Goal: Transaction & Acquisition: Download file/media

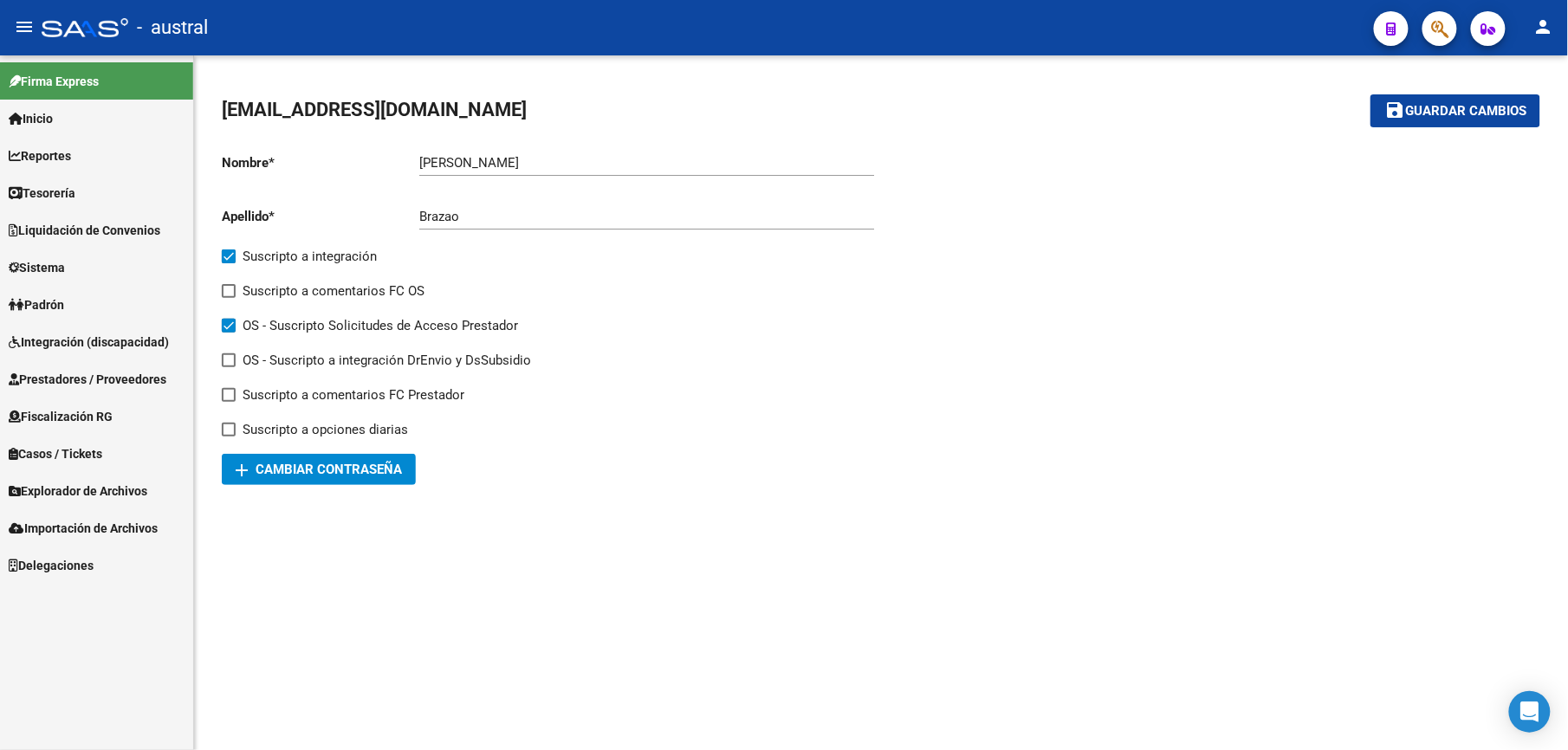
click at [84, 215] on link "Liquidación de Convenios" at bounding box center [96, 230] width 193 height 37
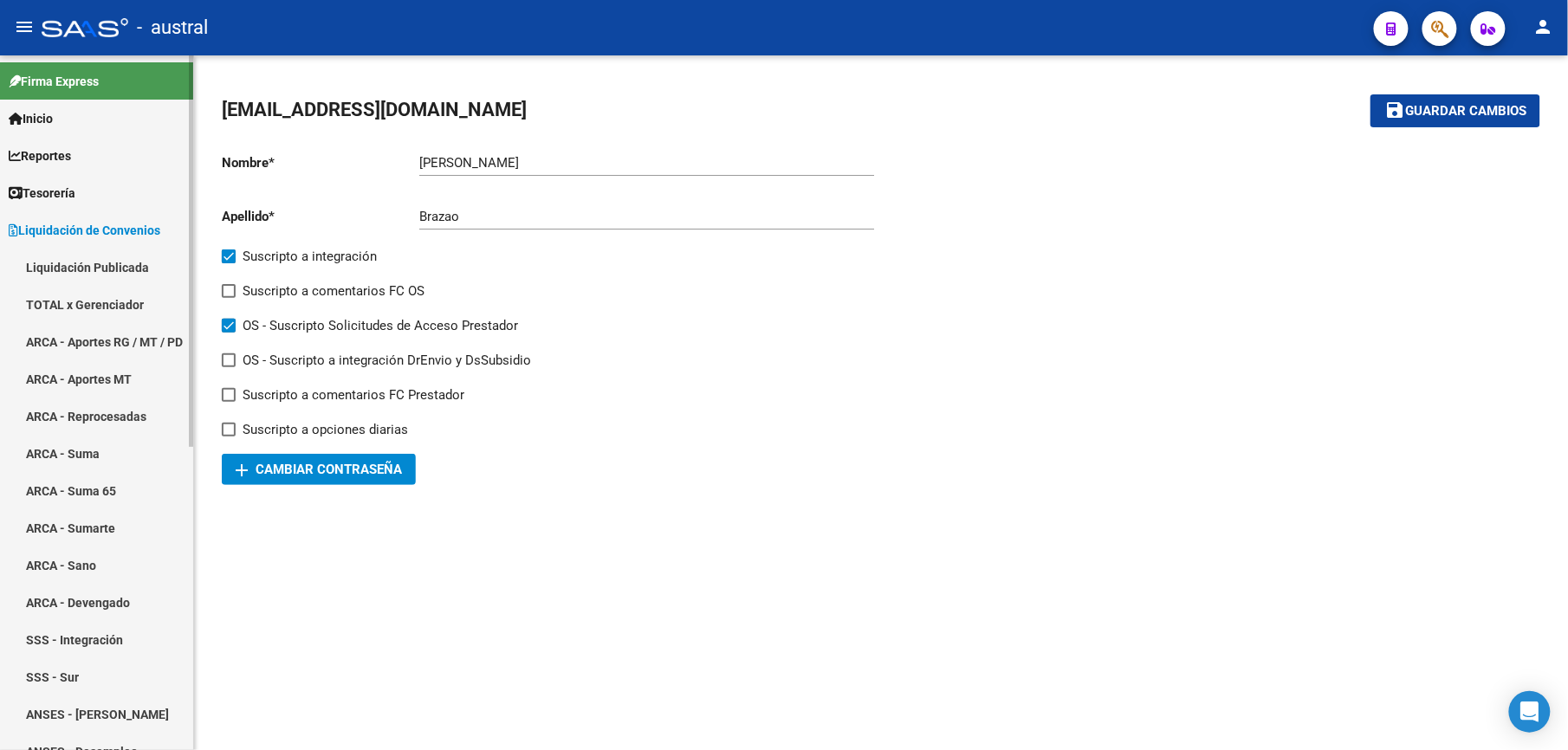
click at [75, 192] on span "Tesorería" at bounding box center [42, 193] width 67 height 19
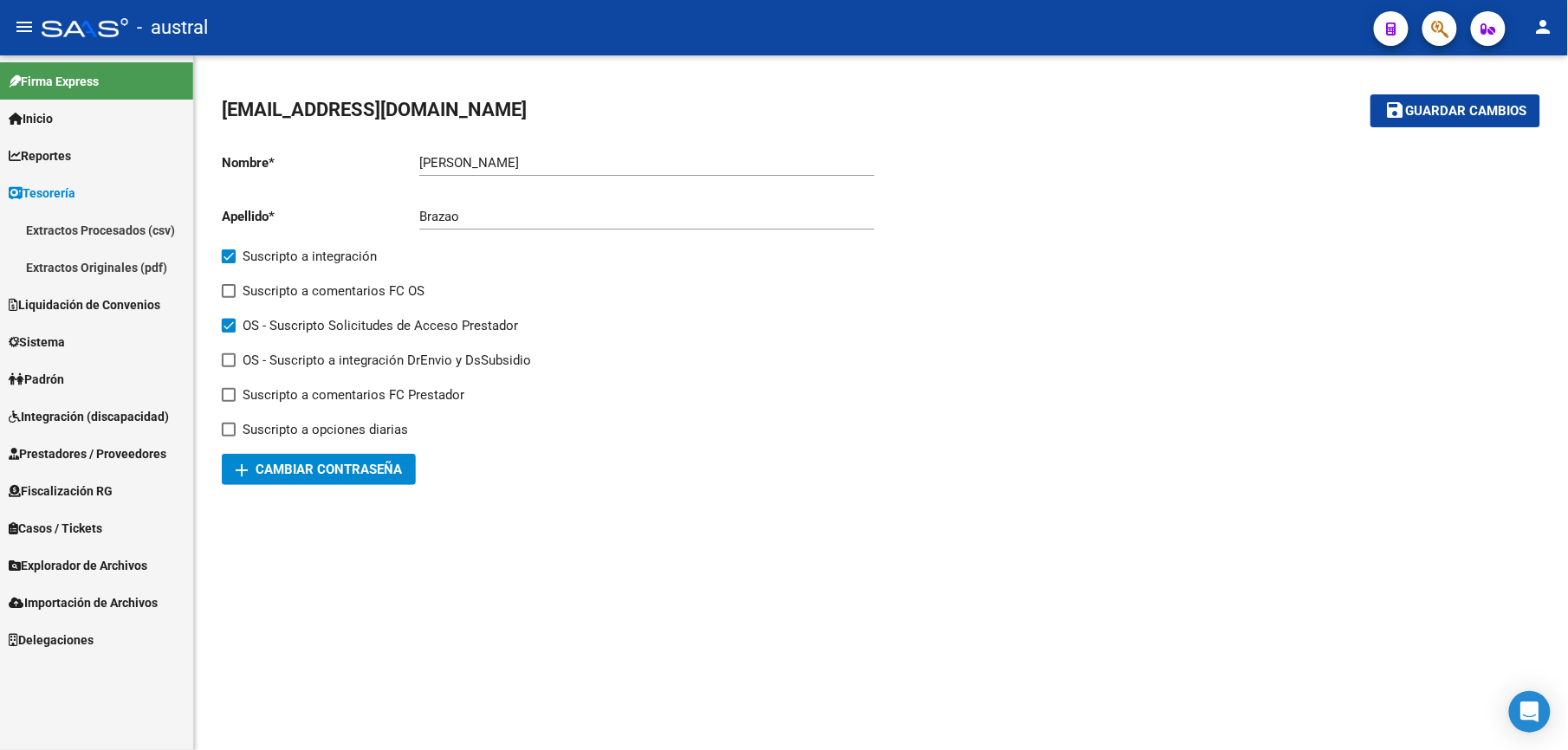
click at [52, 191] on span "Tesorería" at bounding box center [42, 193] width 67 height 19
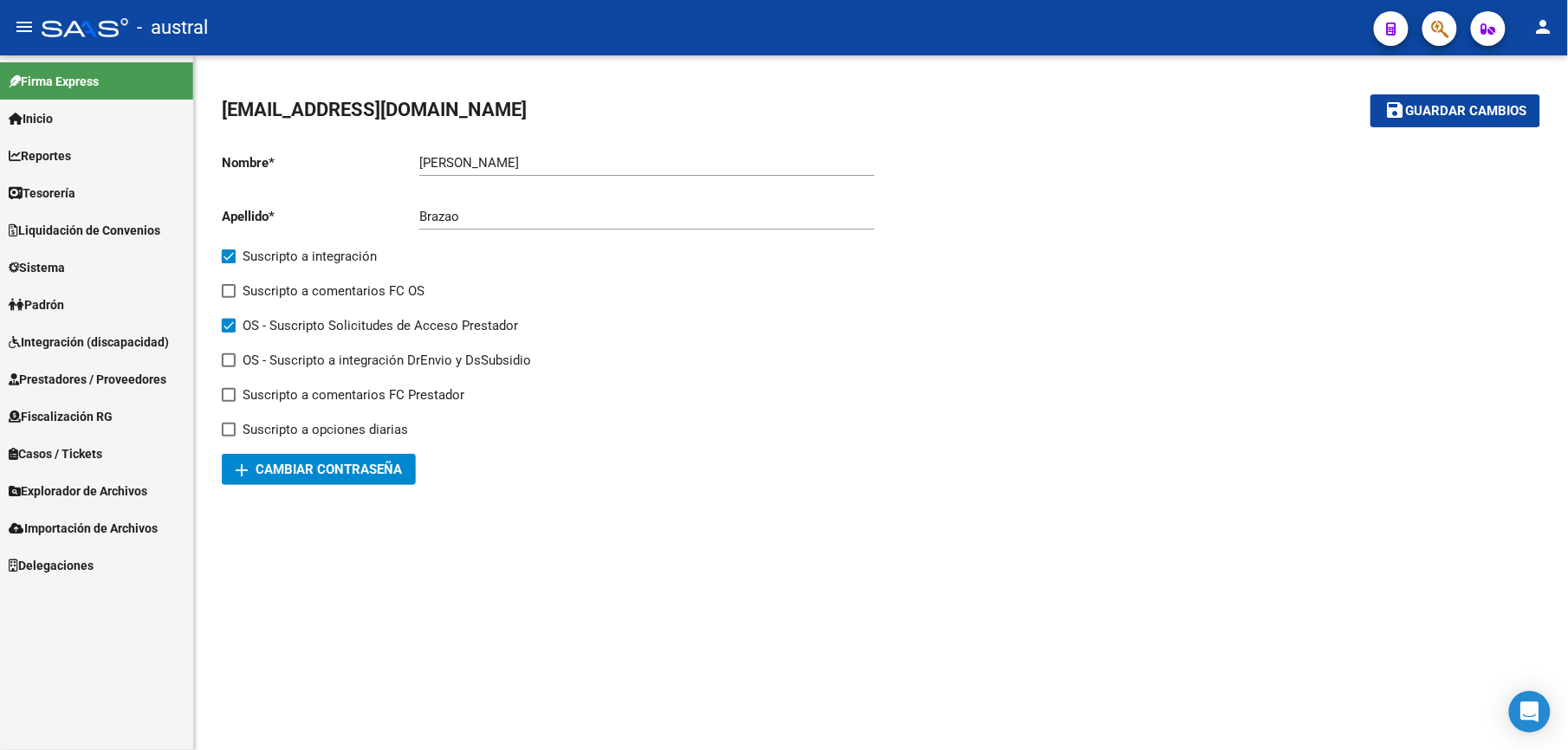
click at [129, 348] on span "Integración (discapacidad)" at bounding box center [88, 342] width 160 height 19
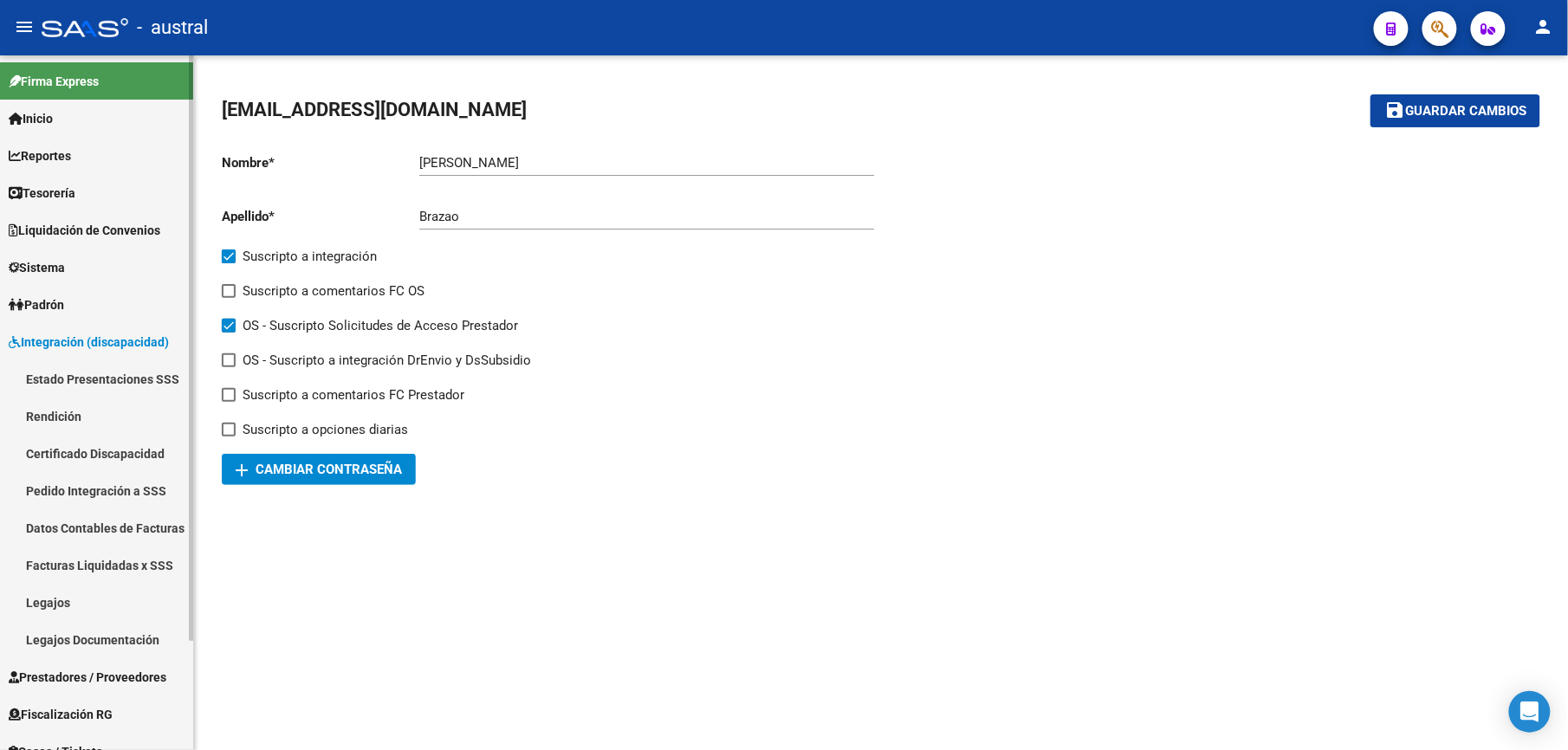
click at [46, 371] on link "Estado Presentaciones SSS" at bounding box center [96, 379] width 193 height 37
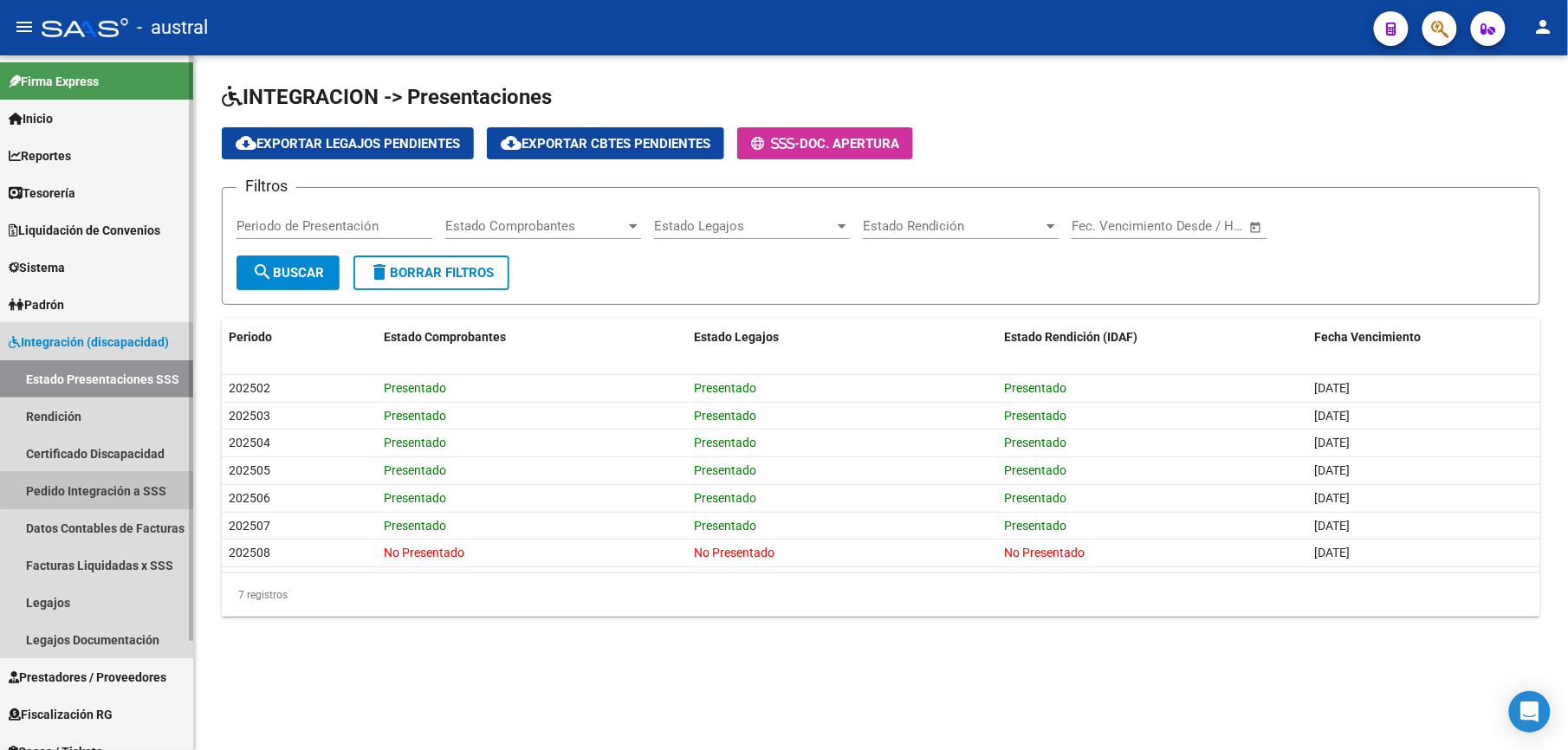
click at [135, 486] on link "Pedido Integración a SSS" at bounding box center [96, 491] width 193 height 37
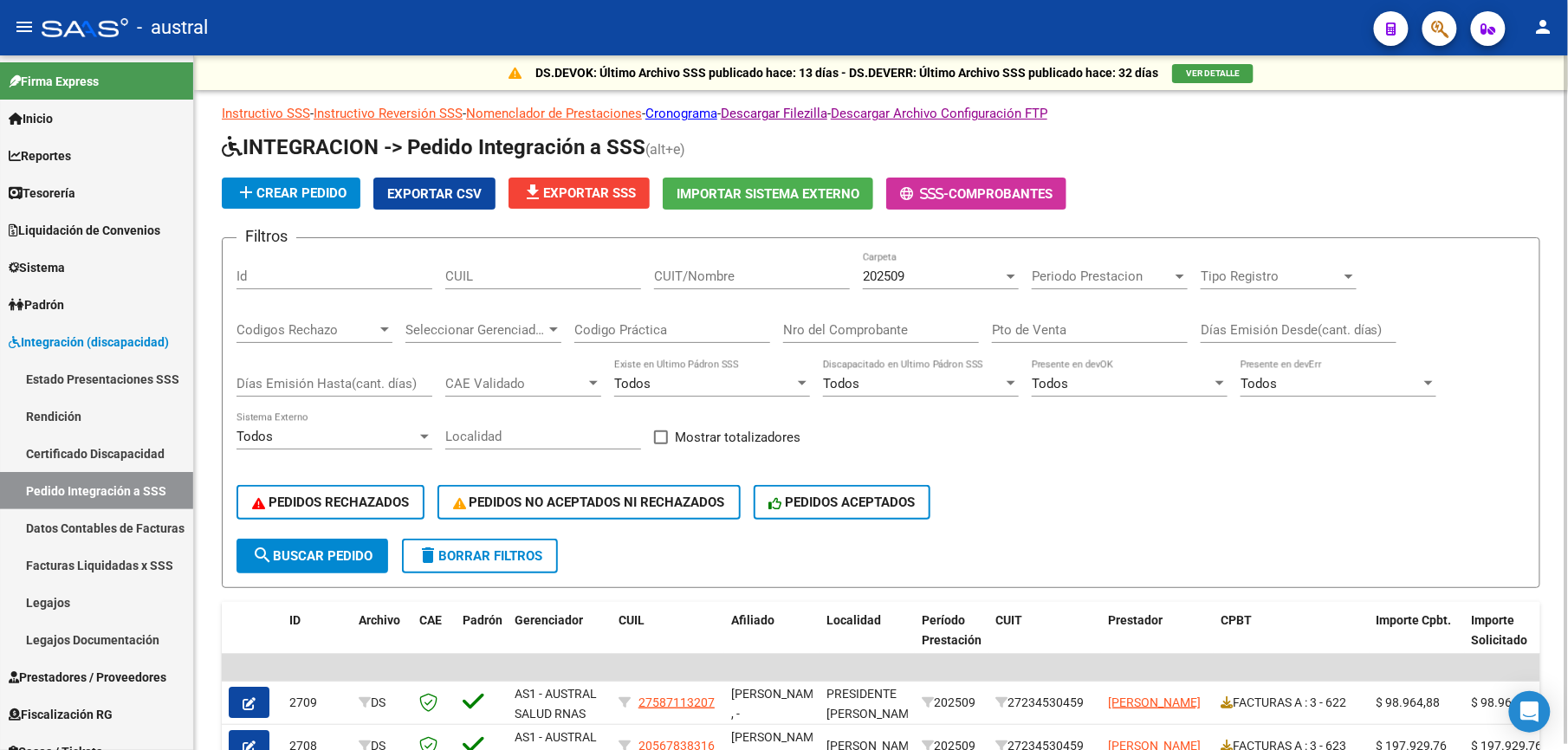
click at [527, 567] on button "delete Borrar Filtros" at bounding box center [480, 556] width 156 height 34
click at [494, 555] on span "delete Borrar Filtros" at bounding box center [480, 556] width 125 height 16
click at [497, 558] on span "delete Borrar Filtros" at bounding box center [480, 556] width 125 height 16
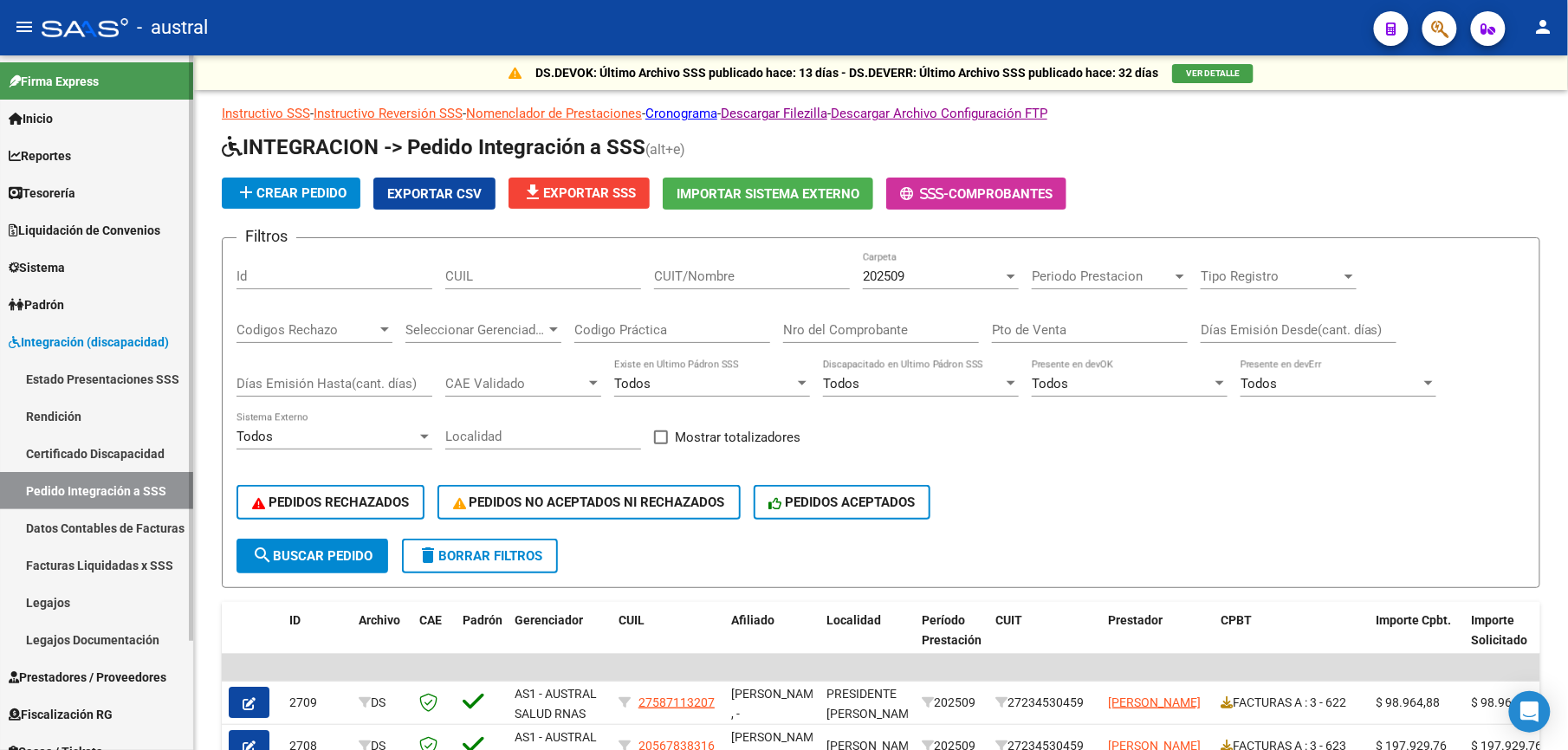
scroll to position [116, 0]
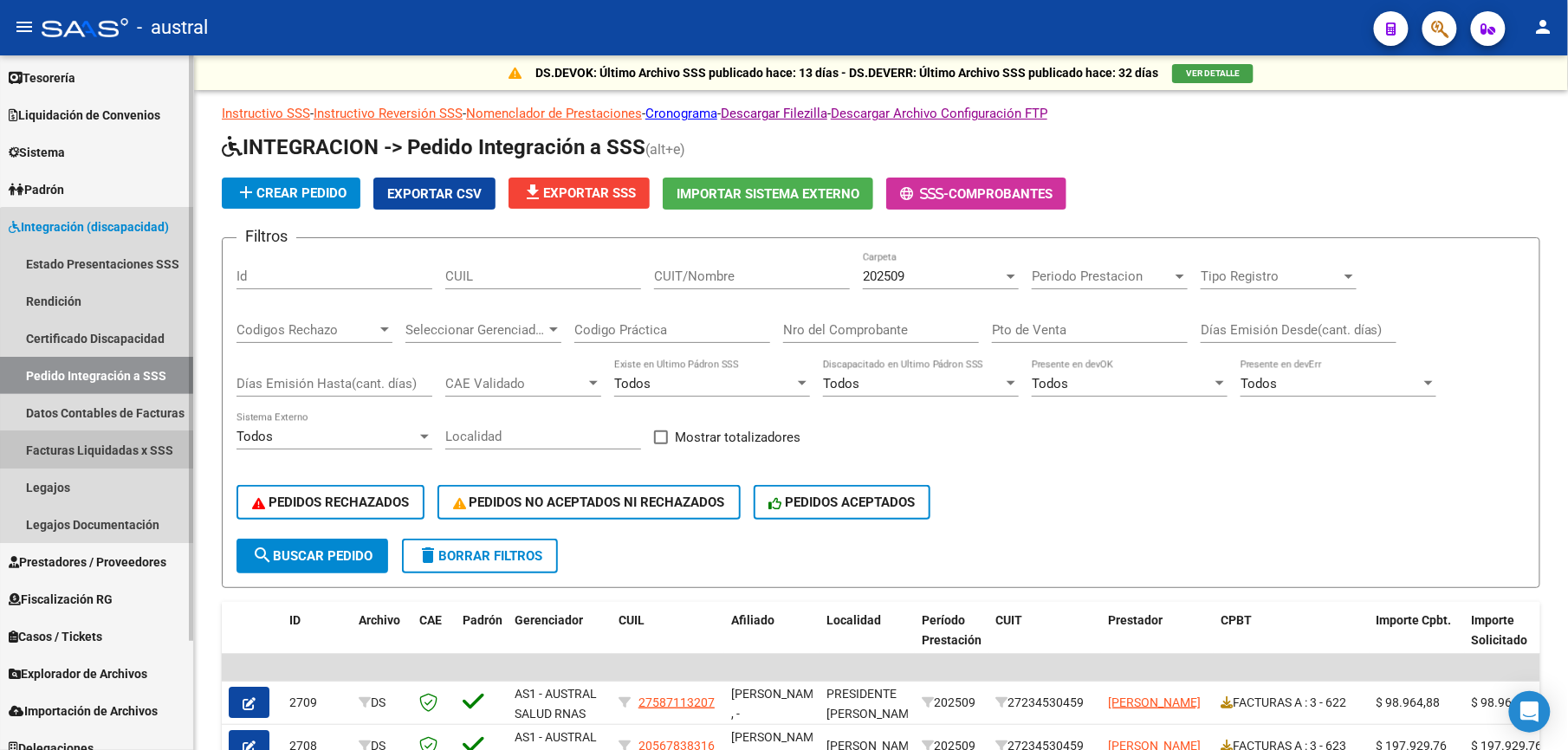
click at [146, 458] on link "Facturas Liquidadas x SSS" at bounding box center [96, 450] width 193 height 37
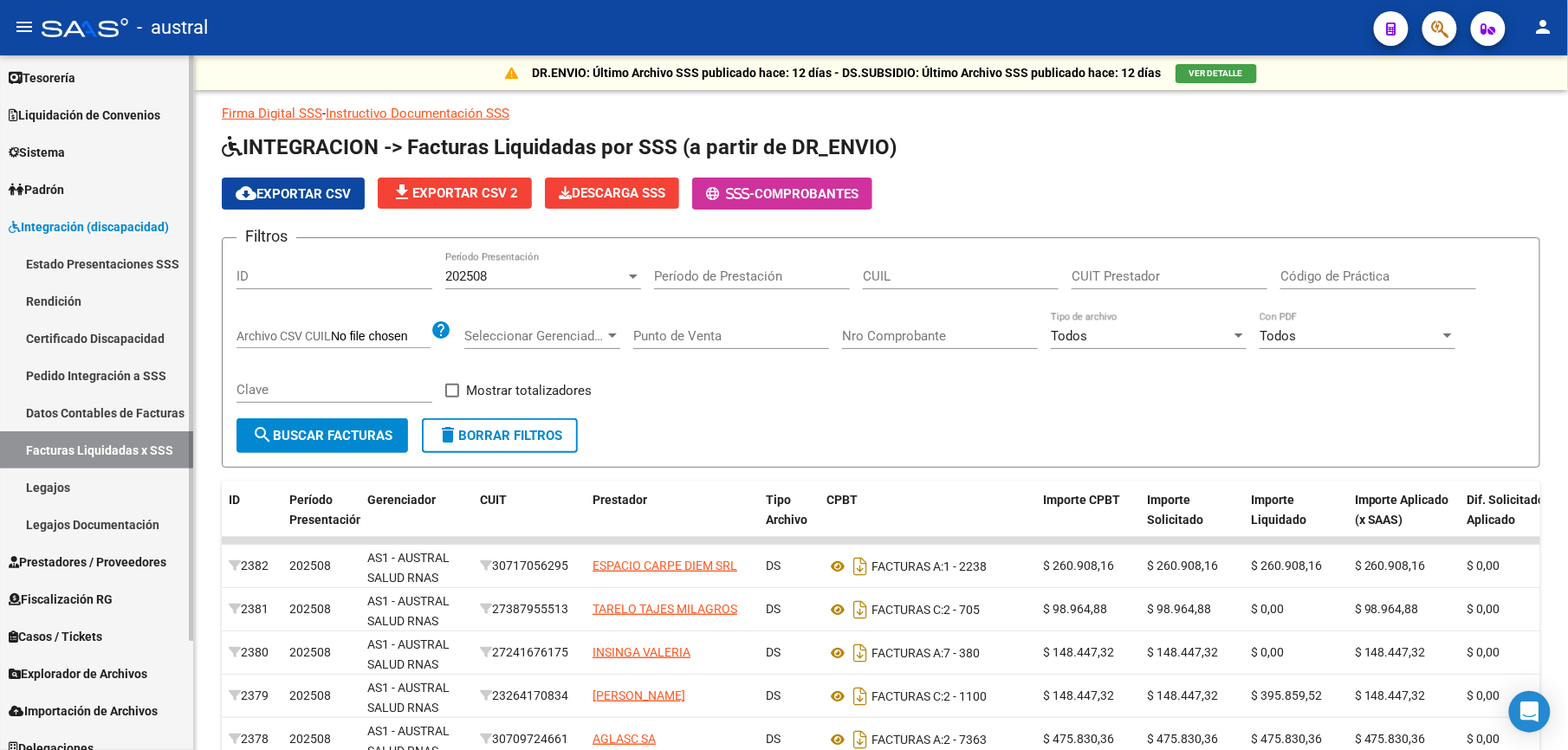
scroll to position [131, 0]
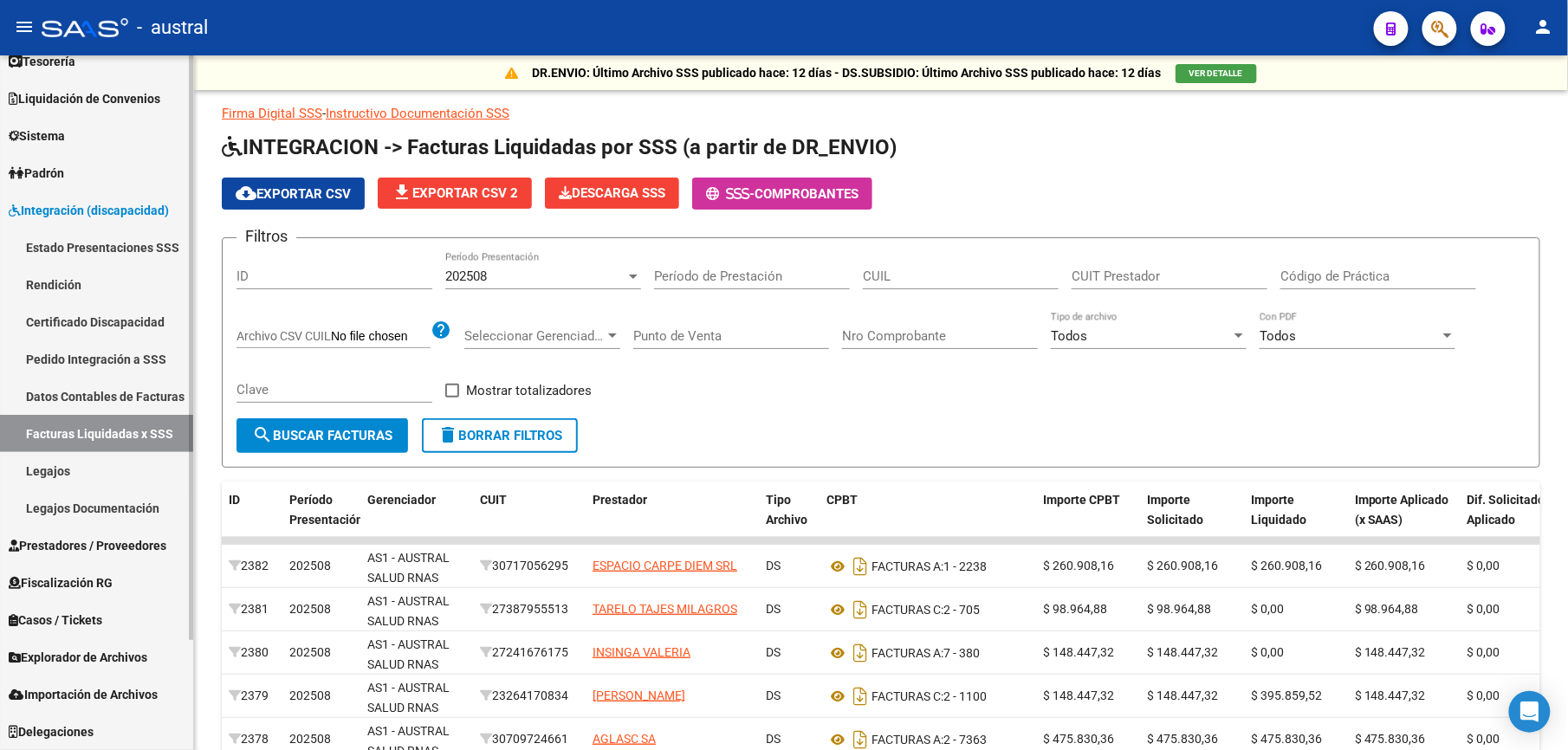
click at [118, 537] on span "Prestadores / Proveedores" at bounding box center [87, 546] width 157 height 19
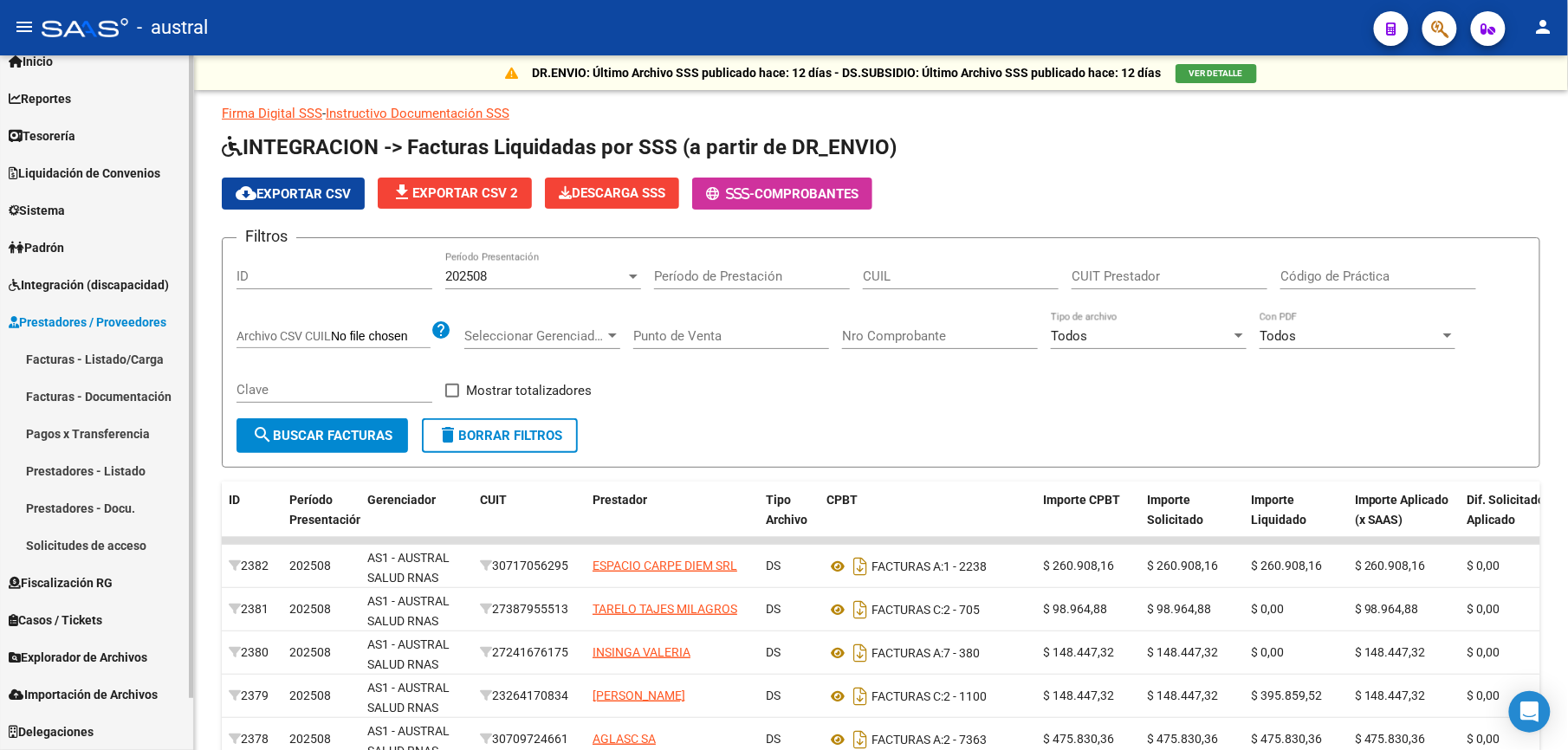
scroll to position [56, 0]
click at [88, 368] on link "Facturas - Listado/Carga" at bounding box center [96, 360] width 193 height 37
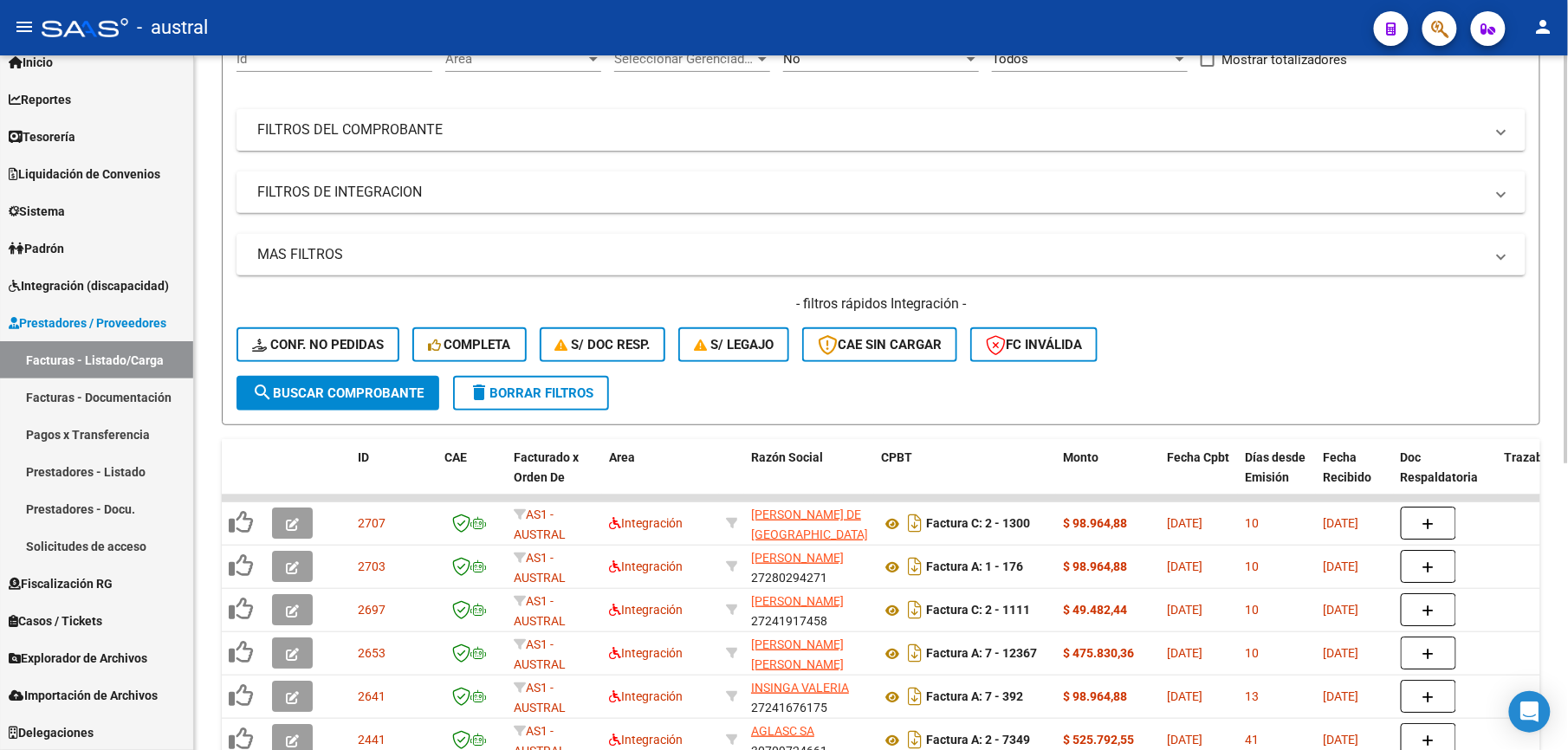
scroll to position [230, 0]
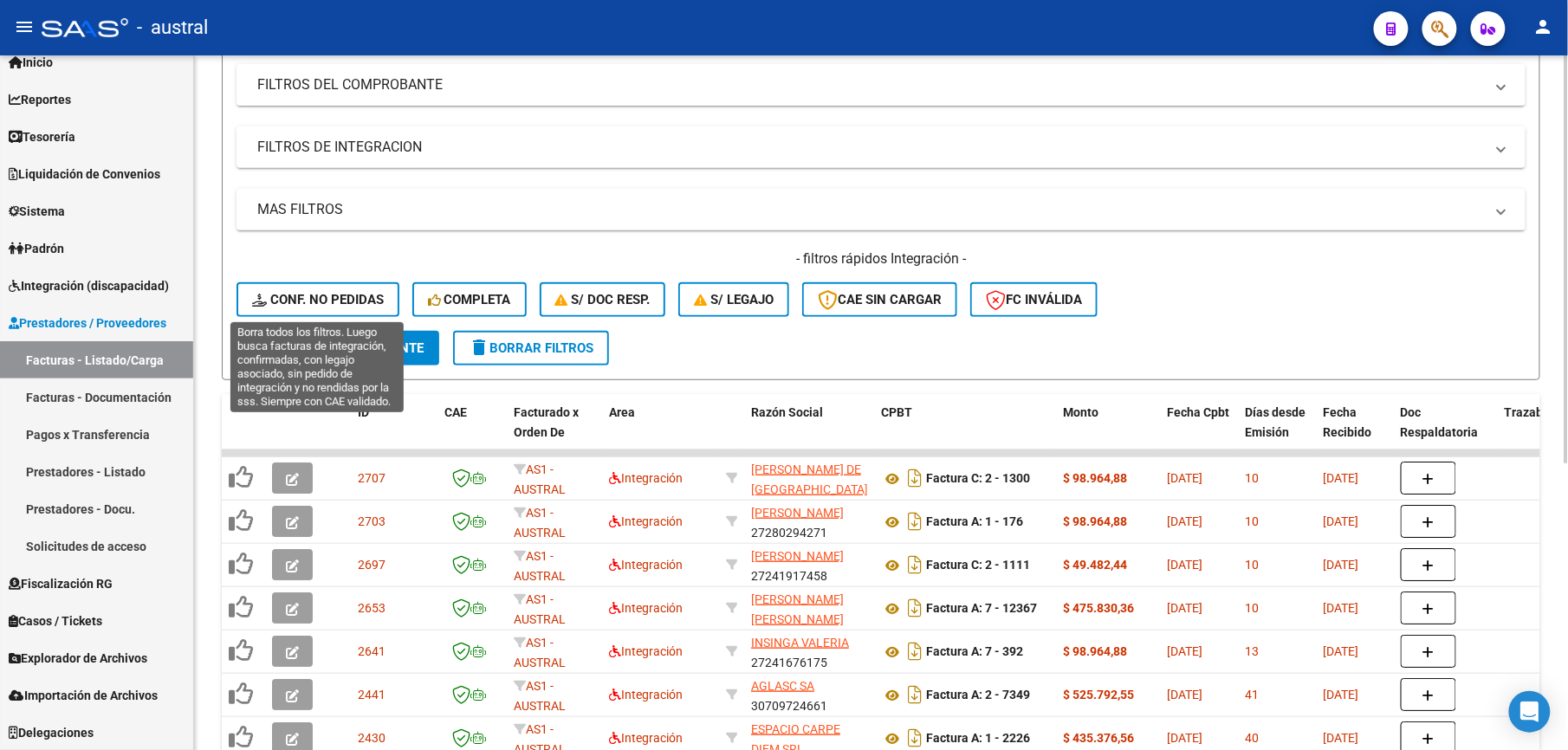
click at [339, 296] on span "Conf. no pedidas" at bounding box center [318, 300] width 131 height 16
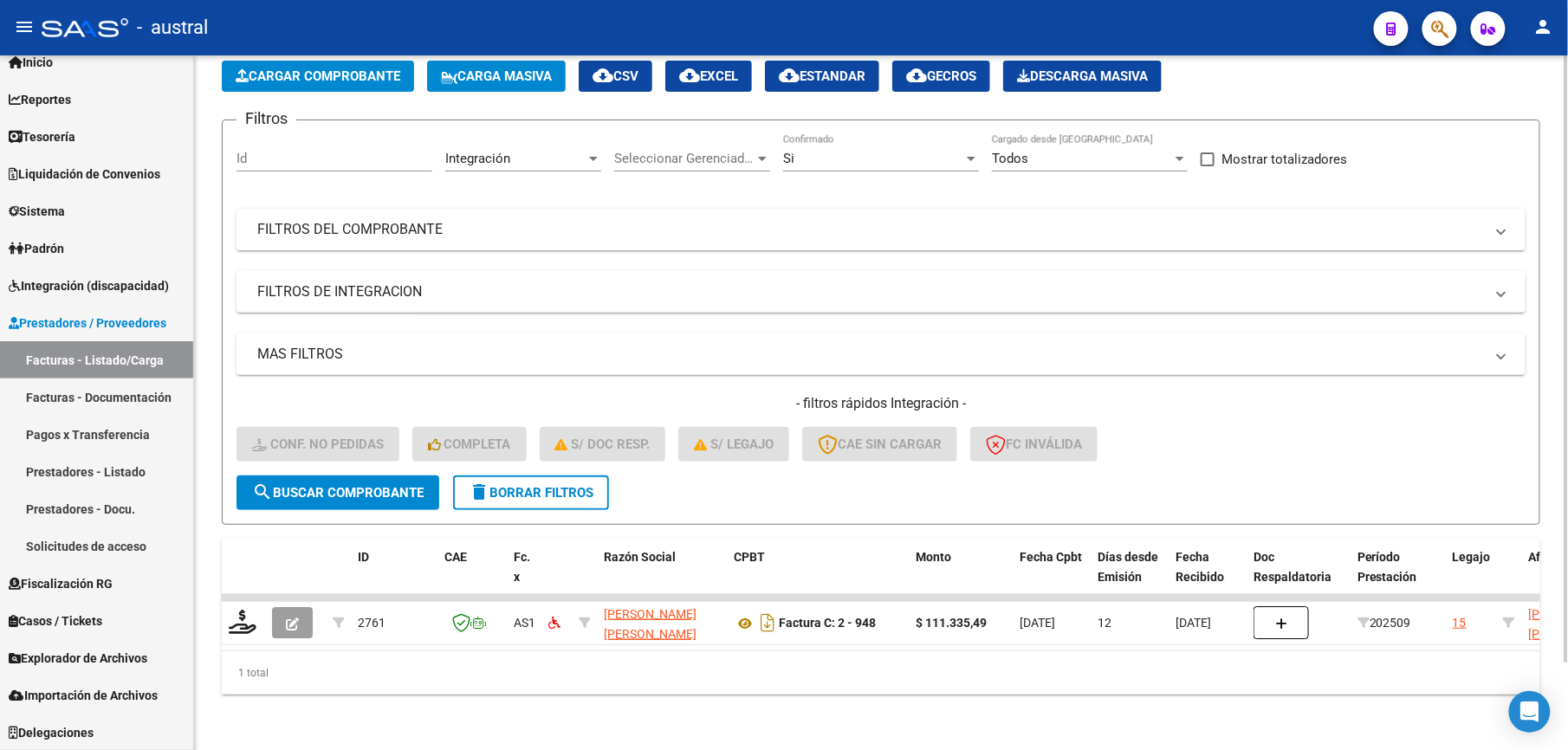
scroll to position [0, 0]
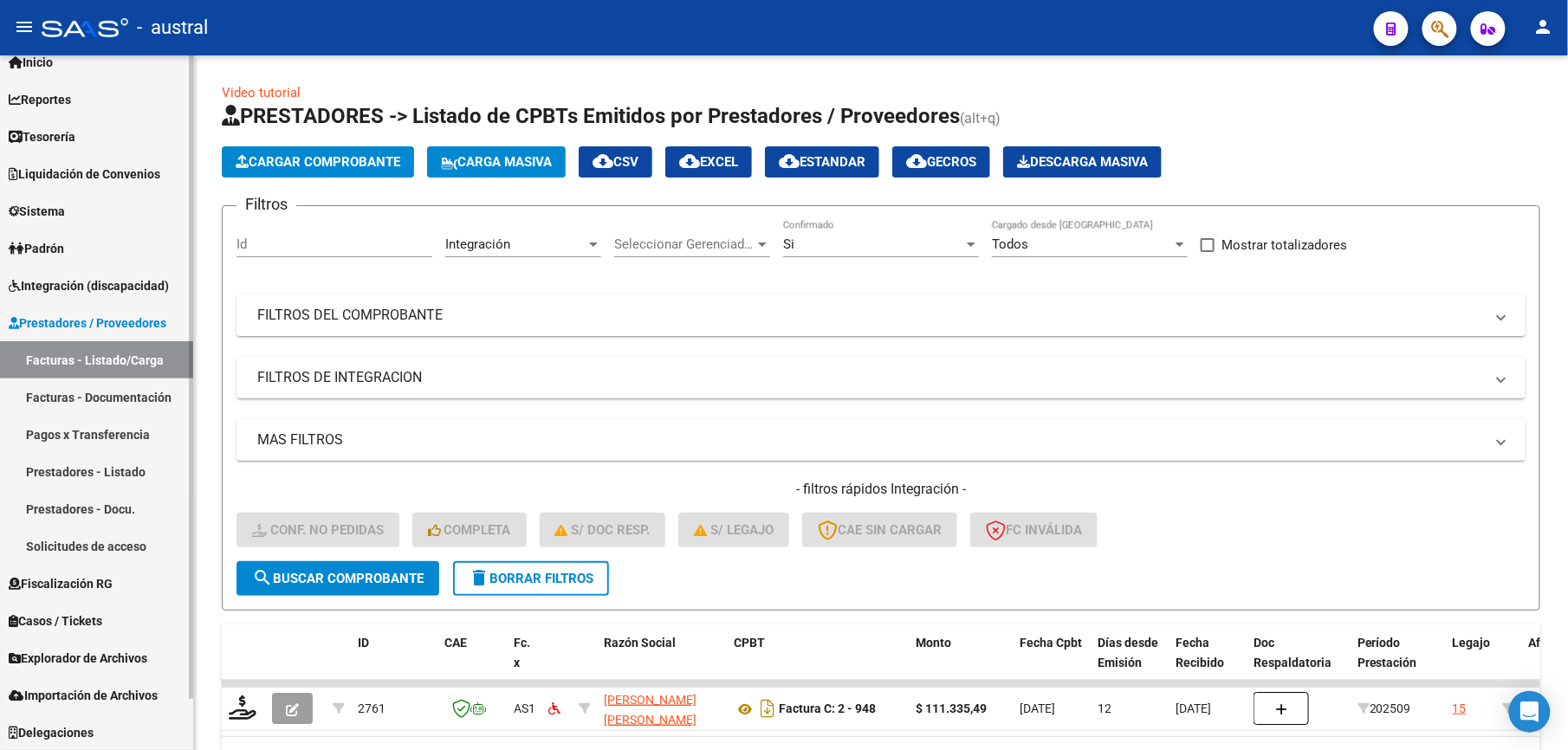
click at [126, 277] on span "Integración (discapacidad)" at bounding box center [88, 286] width 160 height 19
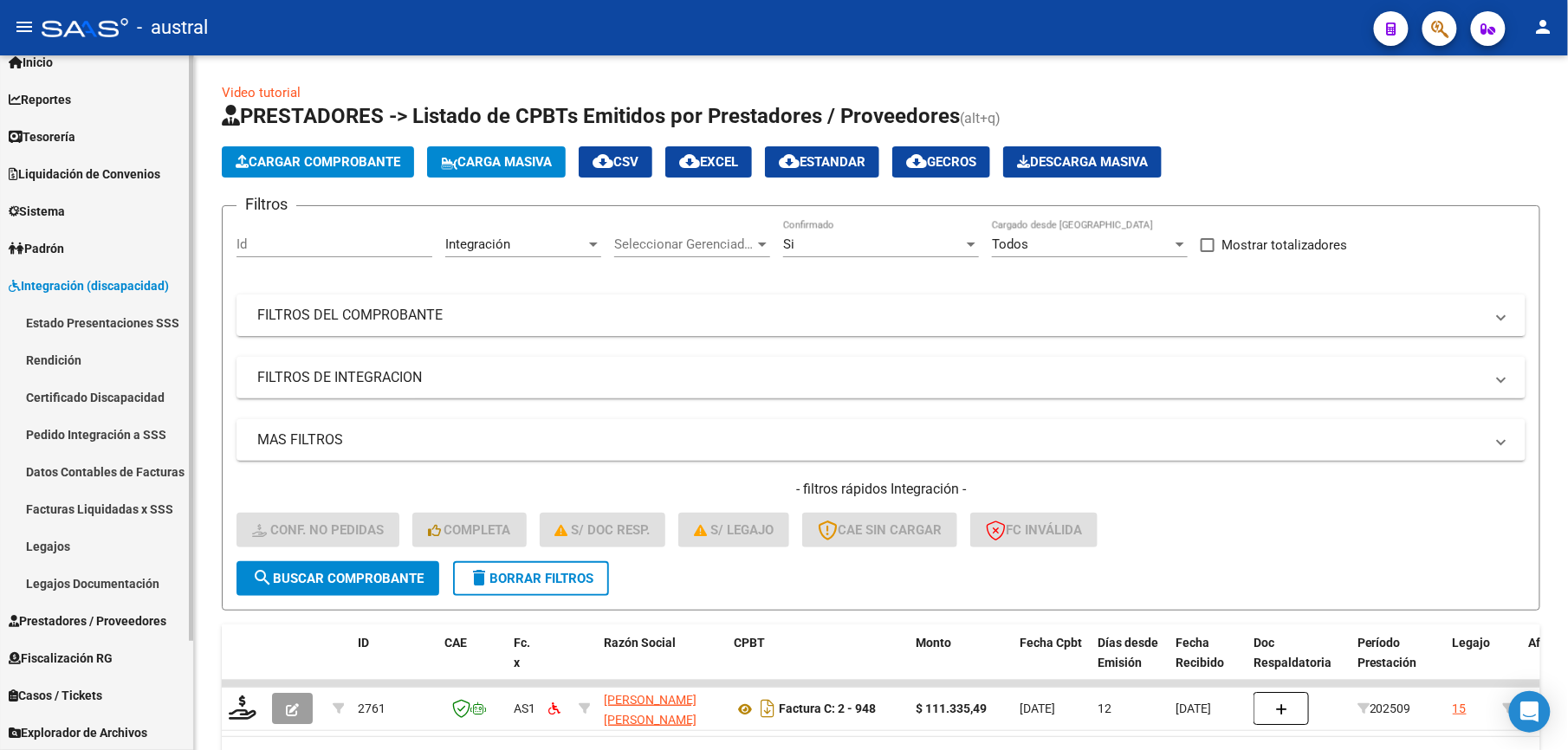
click at [130, 430] on link "Pedido Integración a SSS" at bounding box center [96, 435] width 193 height 37
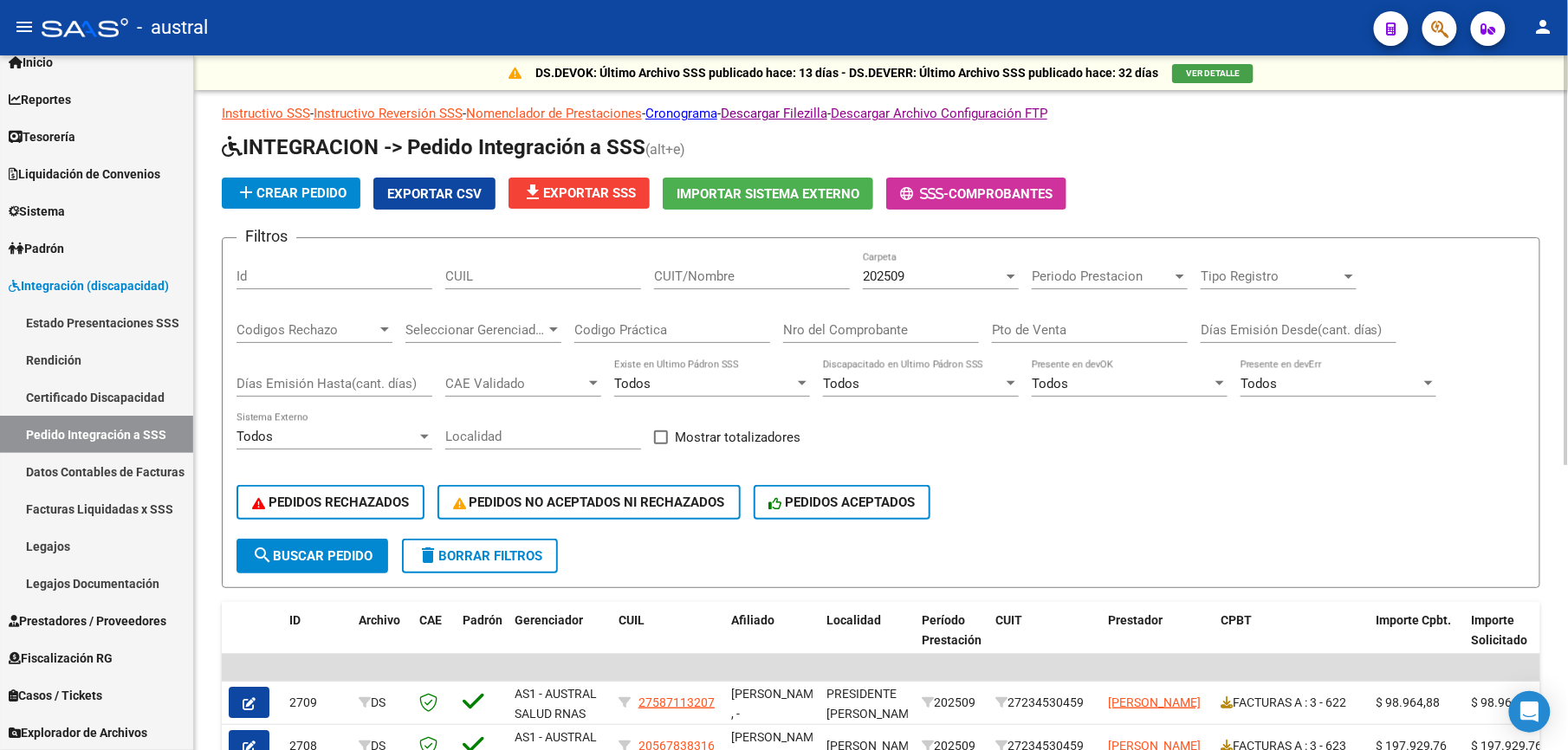
click at [559, 185] on span "file_download Exportar SSS" at bounding box center [579, 192] width 114 height 16
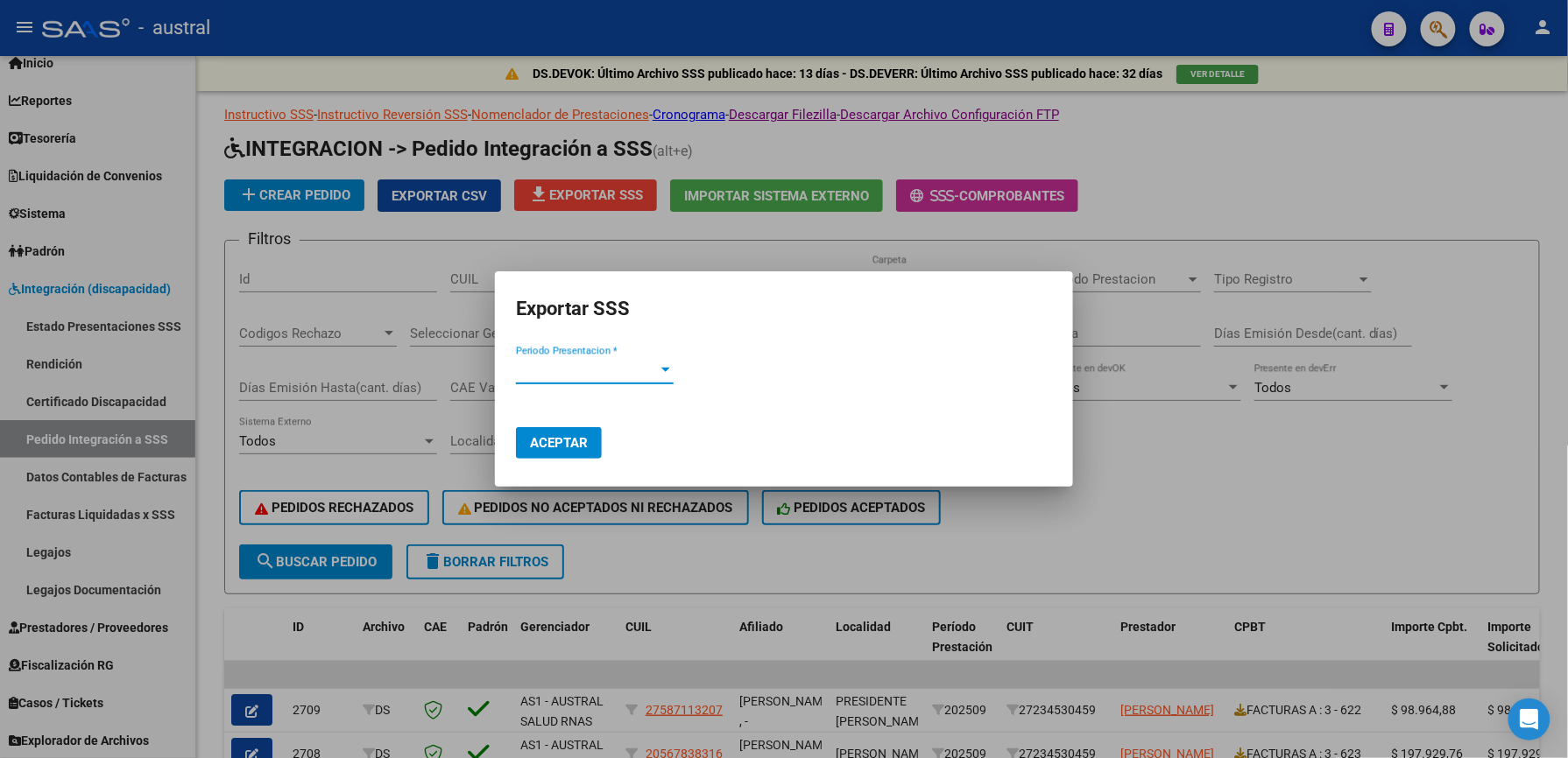
click at [700, 368] on form "Periodo Presentacion * Periodo Presentacion *" at bounding box center [784, 379] width 536 height 43
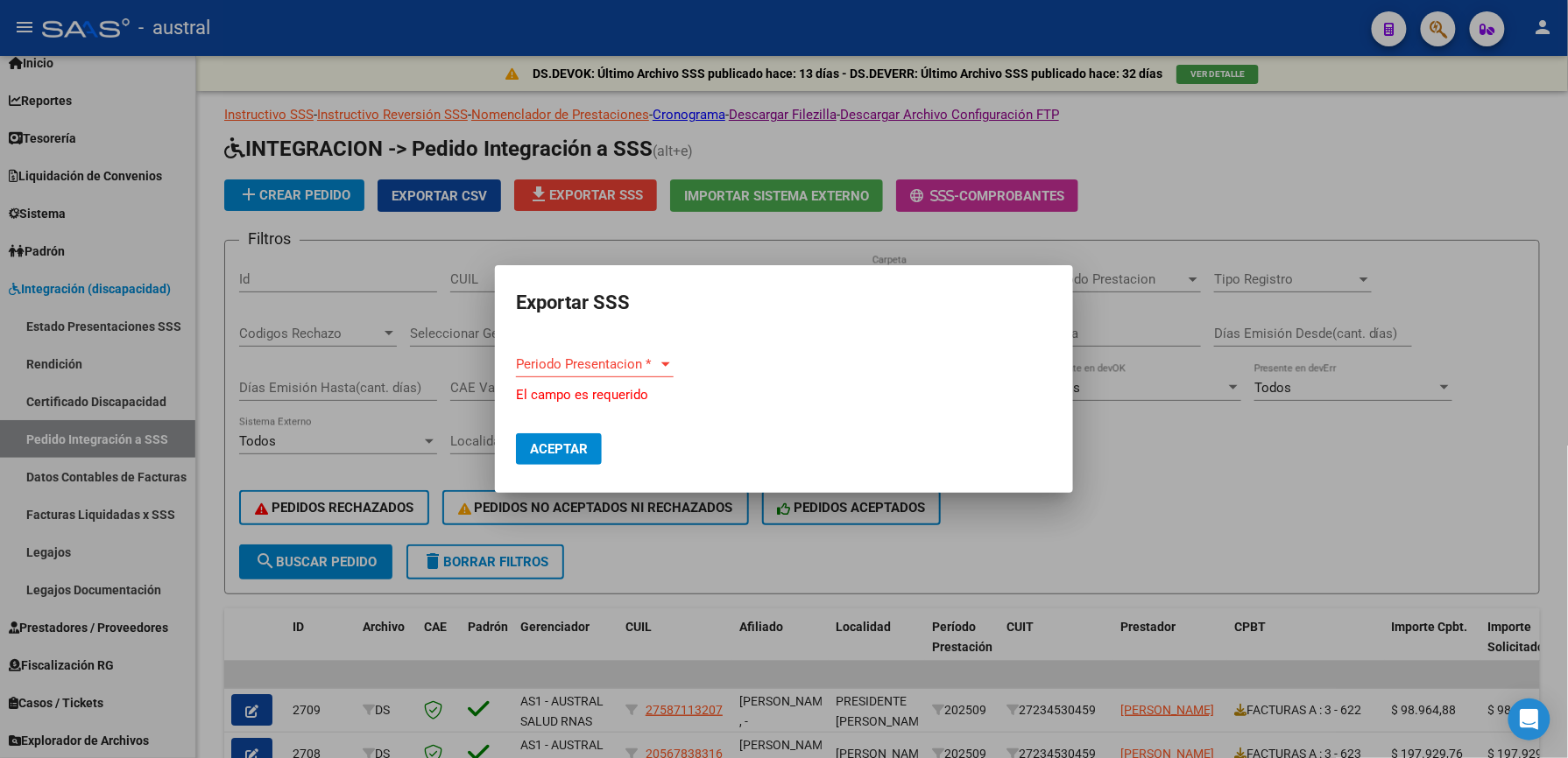
click at [645, 368] on span "Periodo Presentacion *" at bounding box center [587, 364] width 142 height 16
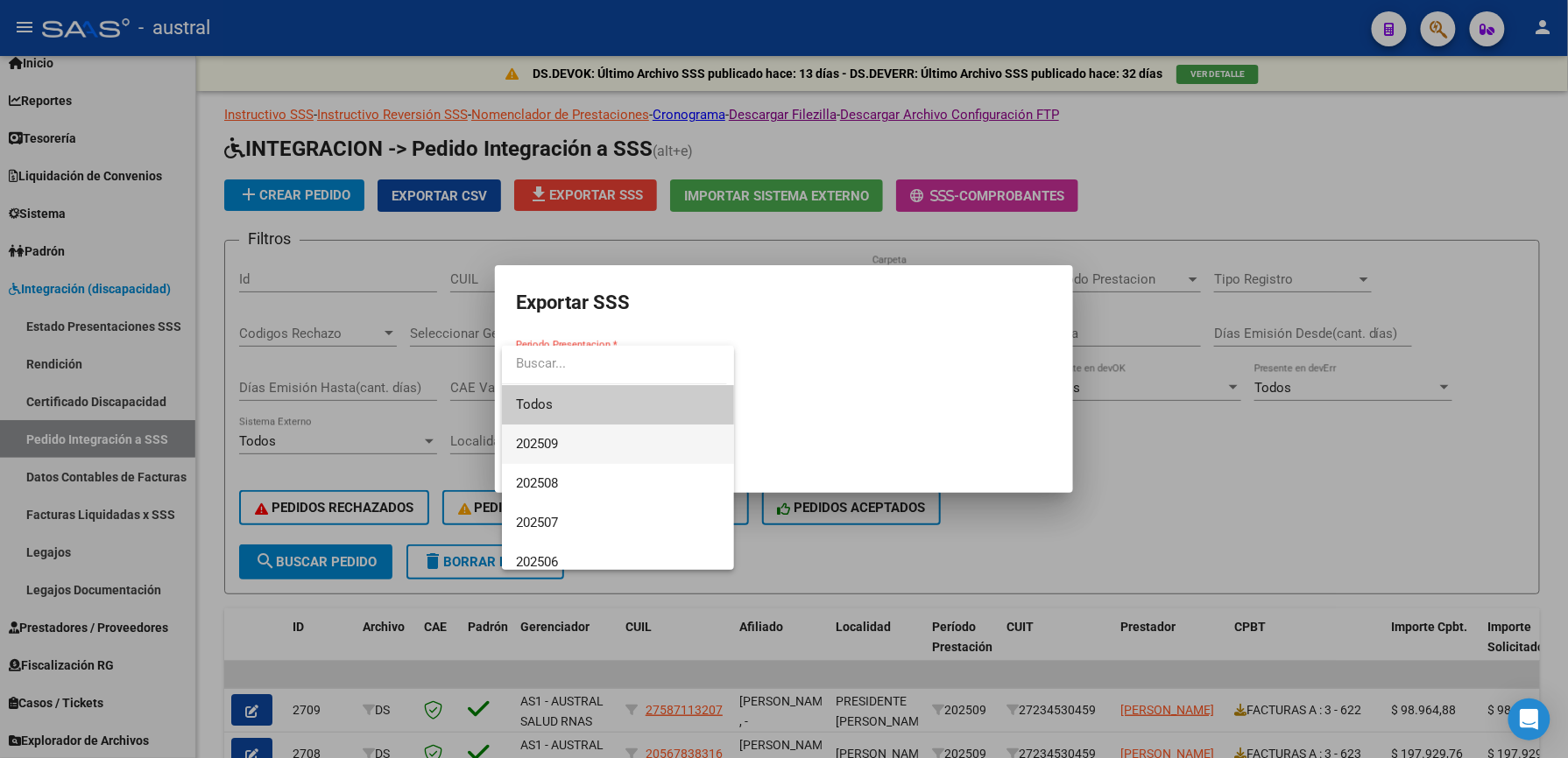
click at [592, 439] on span "202509" at bounding box center [618, 444] width 204 height 39
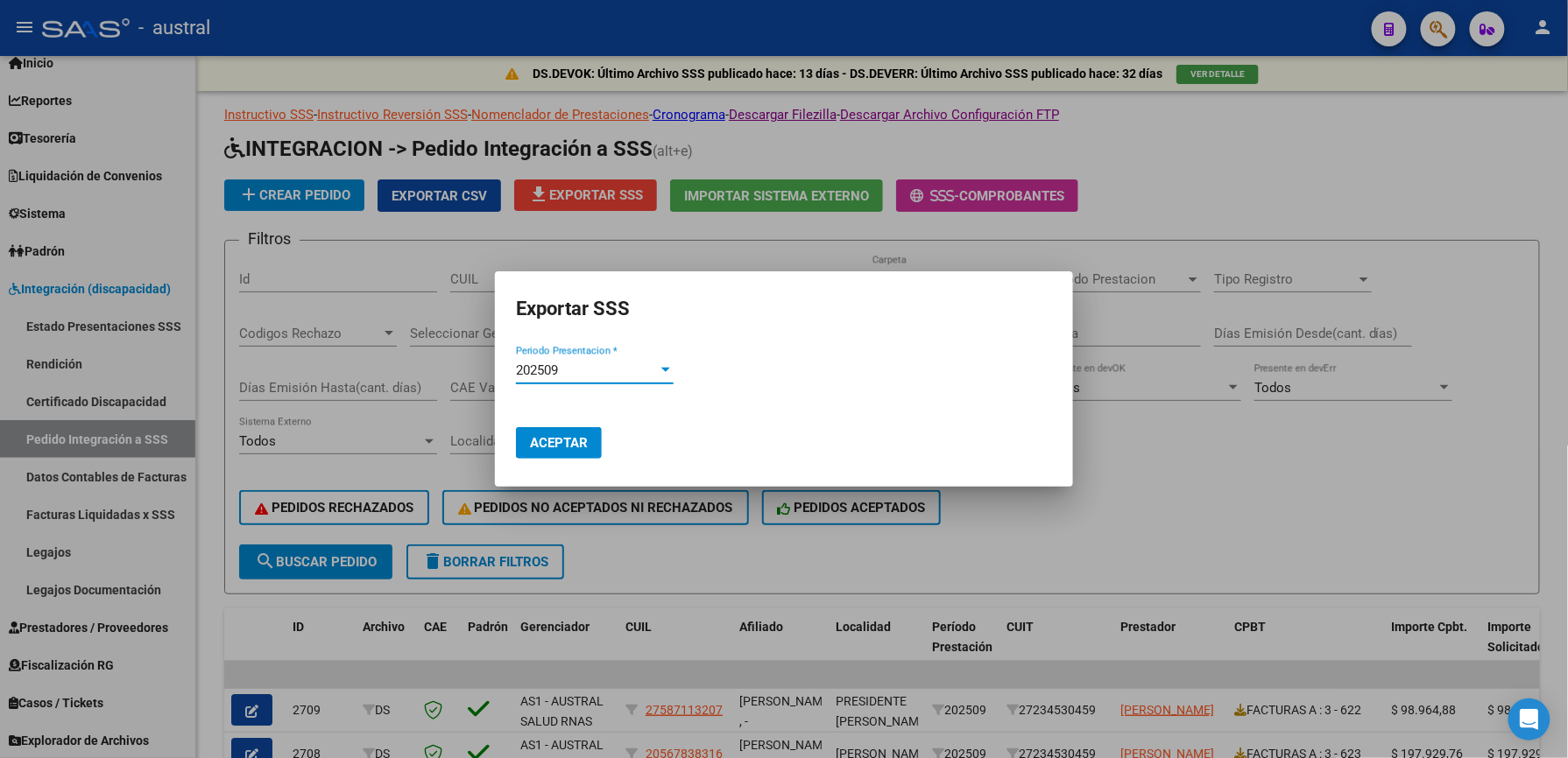
click at [589, 443] on button "Aceptar" at bounding box center [559, 443] width 86 height 32
click at [589, 452] on button "Aceptar" at bounding box center [559, 443] width 86 height 32
